Goal: Task Accomplishment & Management: Complete application form

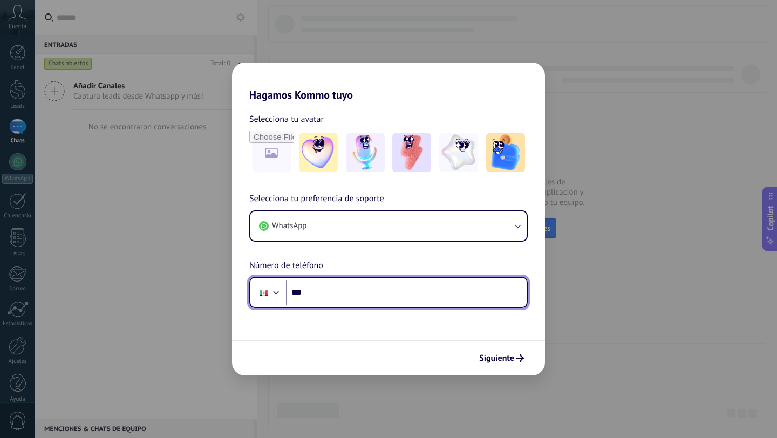
click at [340, 291] on input "***" at bounding box center [406, 292] width 241 height 25
type input "**********"
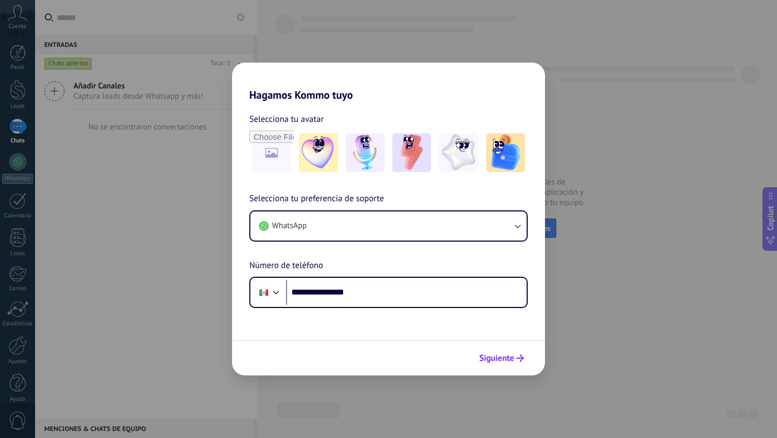
click at [502, 361] on span "Siguiente" at bounding box center [496, 359] width 35 height 8
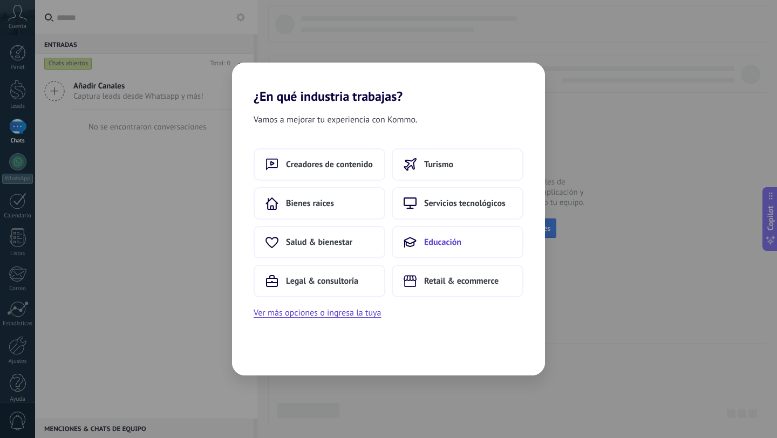
click at [452, 234] on button "Educación" at bounding box center [458, 242] width 132 height 32
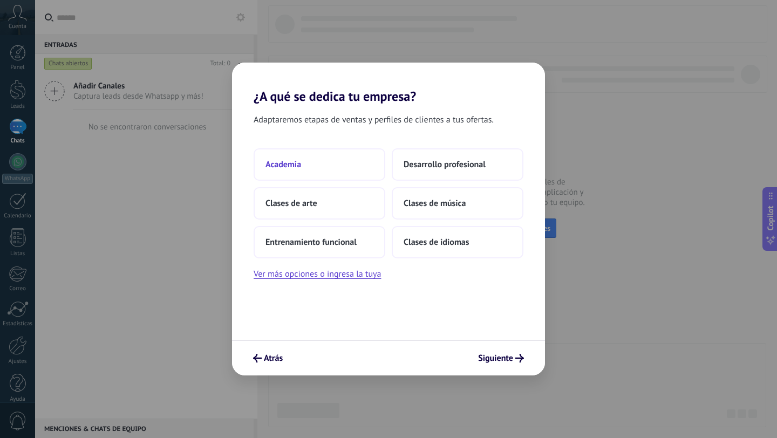
click at [335, 167] on button "Academia" at bounding box center [320, 164] width 132 height 32
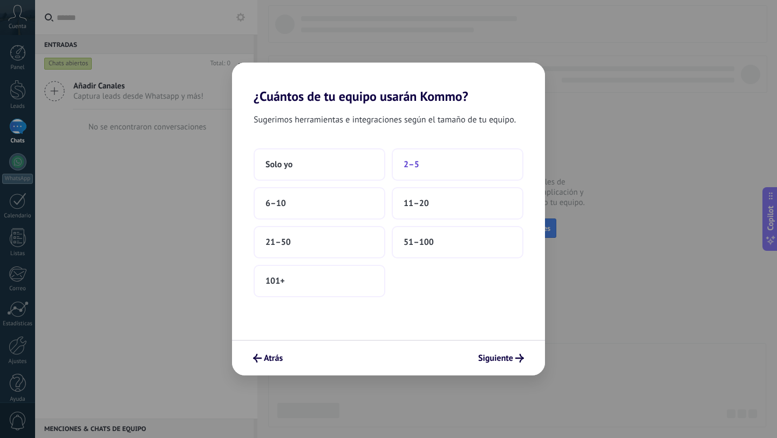
click at [438, 165] on button "2–5" at bounding box center [458, 164] width 132 height 32
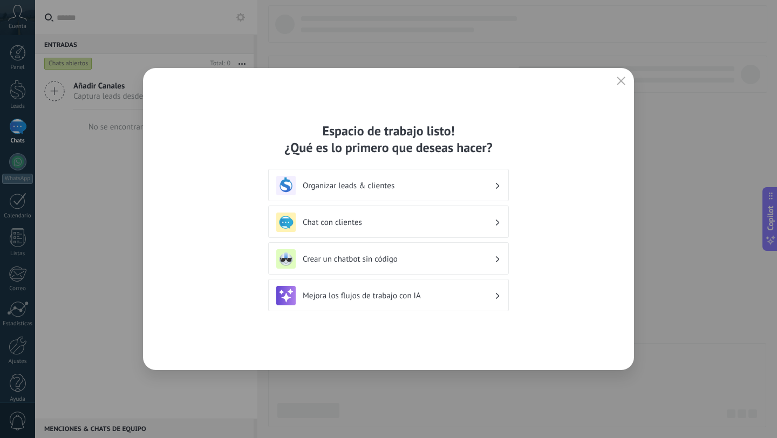
click at [482, 187] on h3 "Organizar leads & clientes" at bounding box center [399, 186] width 192 height 10
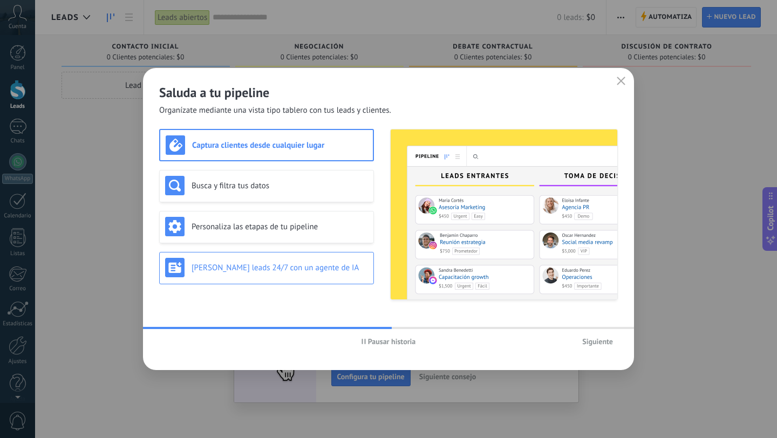
click at [296, 272] on h3 "[PERSON_NAME] leads 24/7 con un agente de IA" at bounding box center [280, 268] width 177 height 10
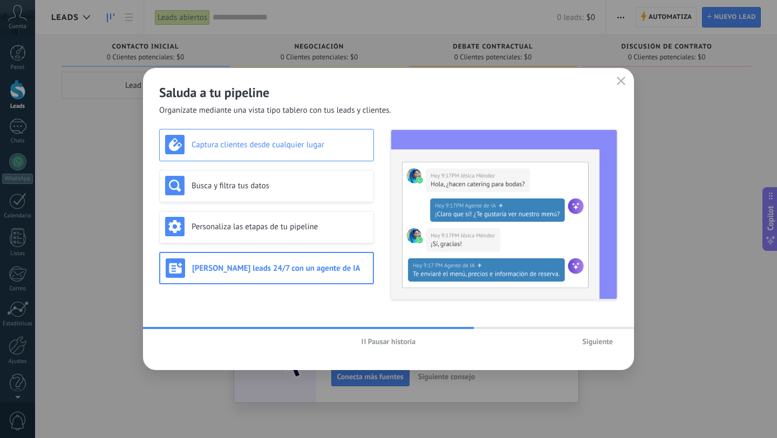
click at [293, 144] on h3 "Captura clientes desde cualquier lugar" at bounding box center [280, 145] width 177 height 10
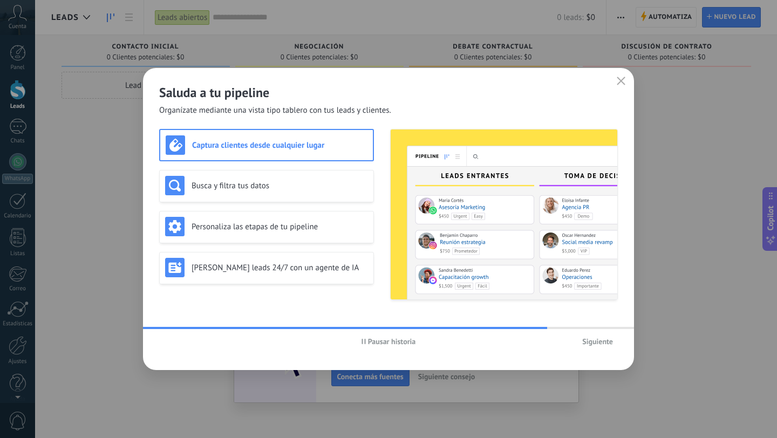
click at [594, 342] on span "Siguiente" at bounding box center [598, 342] width 31 height 8
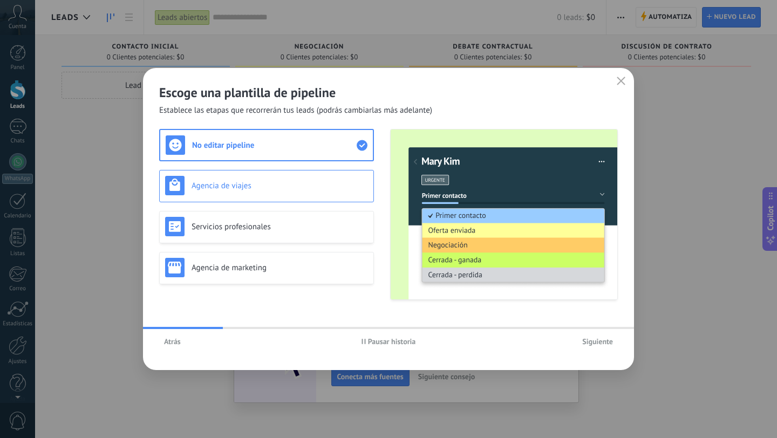
click at [302, 187] on h3 "Agencia de viajes" at bounding box center [280, 186] width 177 height 10
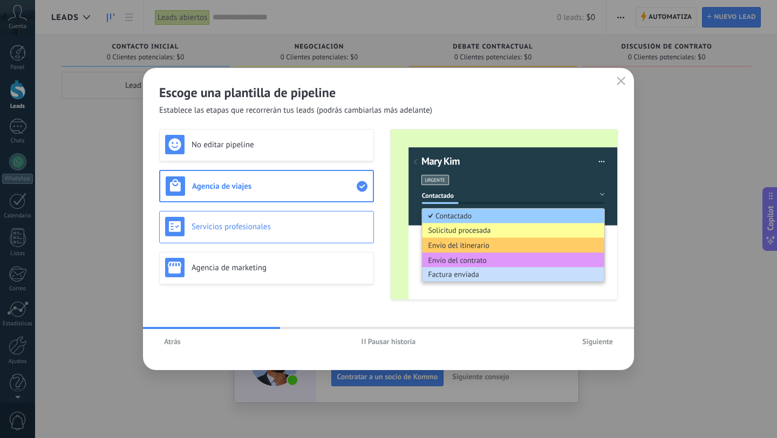
click at [307, 220] on div "Servicios profesionales" at bounding box center [266, 226] width 203 height 19
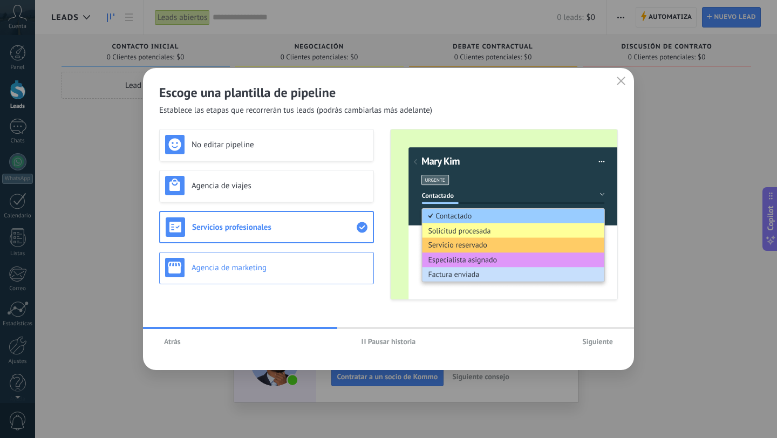
click at [309, 274] on div "Agencia de marketing" at bounding box center [266, 267] width 203 height 19
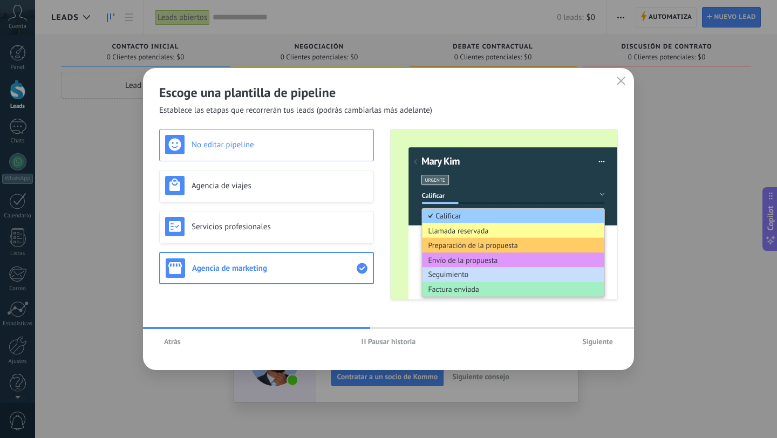
click at [286, 135] on div "No editar pipeline" at bounding box center [266, 144] width 203 height 19
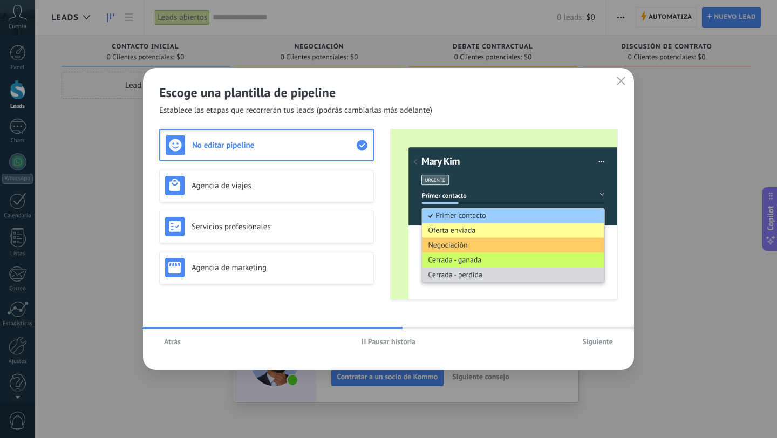
click at [602, 340] on span "Siguiente" at bounding box center [598, 342] width 31 height 8
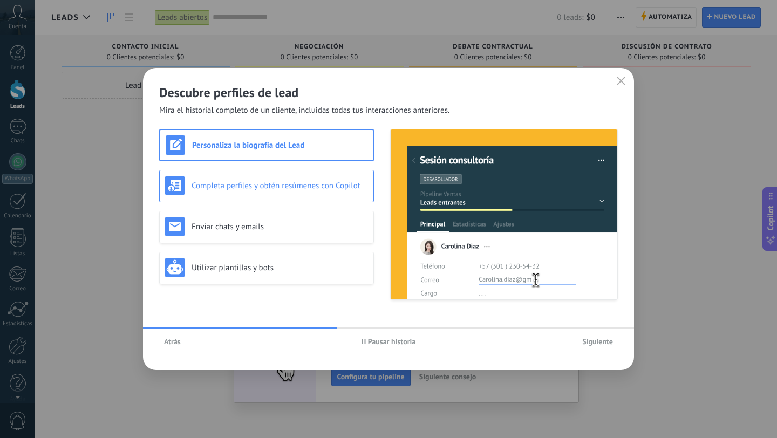
click at [336, 185] on h3 "Completa perfiles y obtén resúmenes con Copilot" at bounding box center [280, 186] width 177 height 10
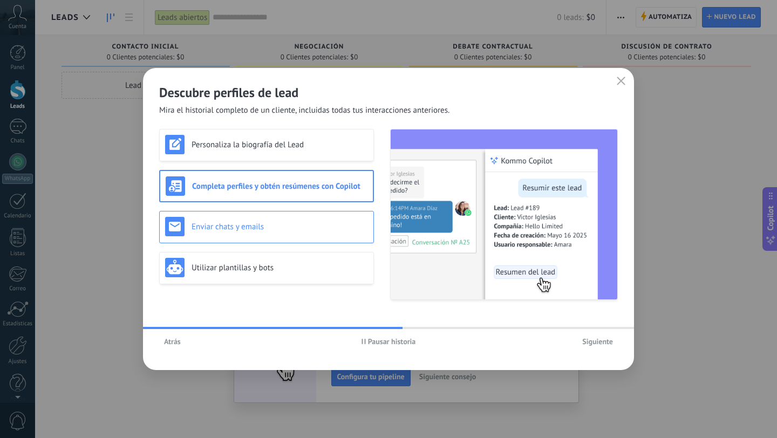
click at [341, 232] on h3 "Enviar chats y emails" at bounding box center [280, 227] width 177 height 10
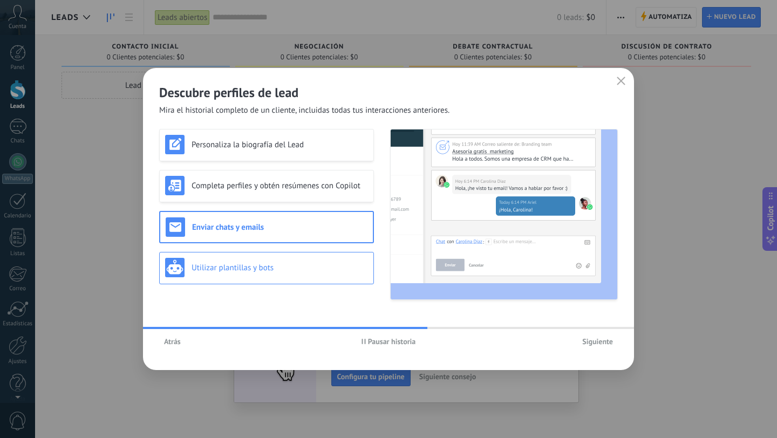
click at [333, 266] on h3 "Utilizar plantillas y bots" at bounding box center [280, 268] width 177 height 10
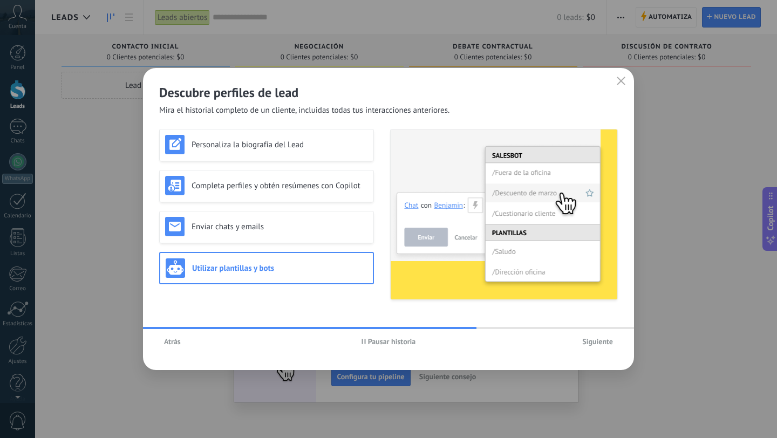
click at [601, 343] on span "Siguiente" at bounding box center [598, 342] width 31 height 8
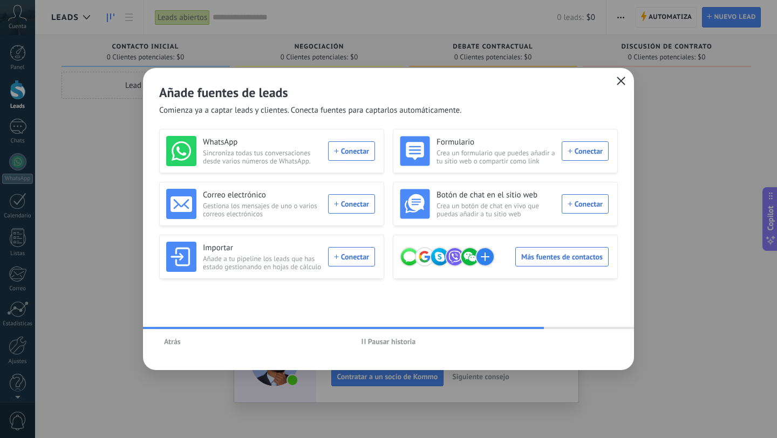
click at [624, 78] on use "button" at bounding box center [622, 81] width 8 height 8
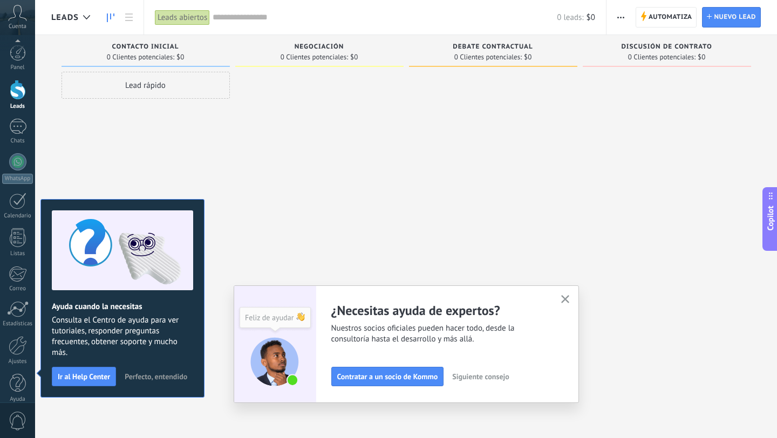
scroll to position [11, 0]
click at [566, 297] on icon "button" at bounding box center [565, 299] width 8 height 8
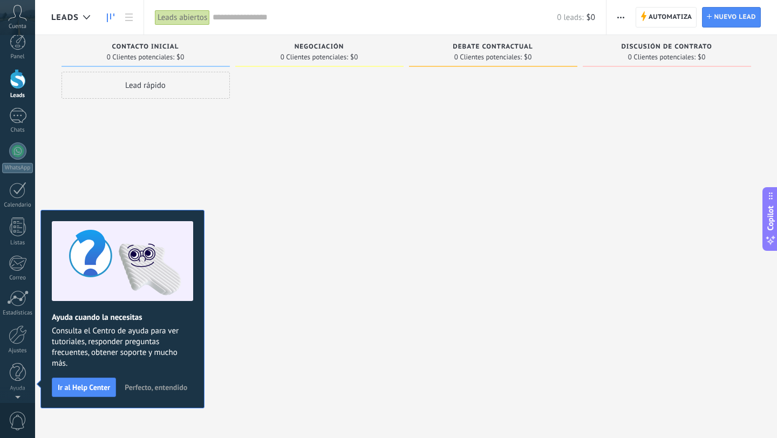
scroll to position [0, 0]
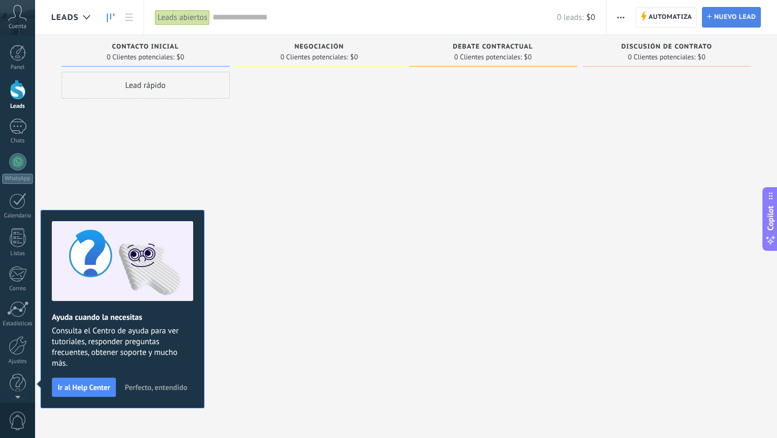
click at [742, 17] on span "Nuevo lead" at bounding box center [735, 17] width 42 height 19
